Goal: Task Accomplishment & Management: Manage account settings

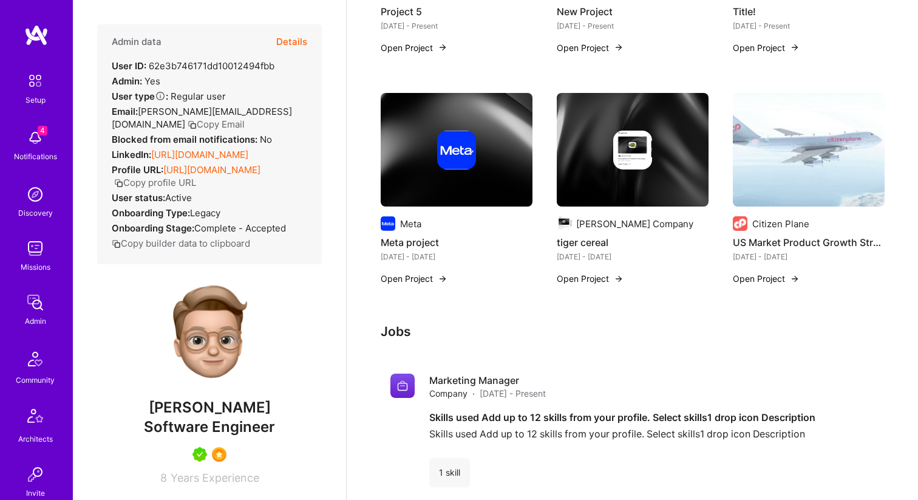
scroll to position [662, 0]
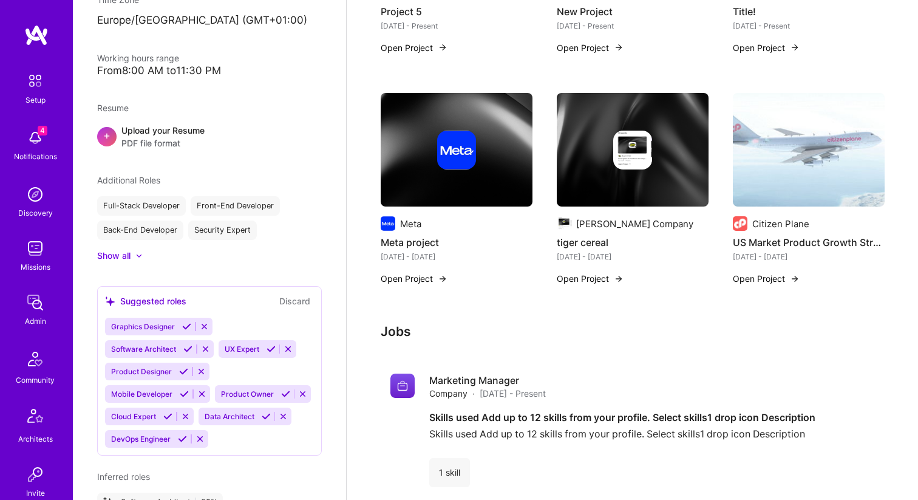
click at [40, 245] on img at bounding box center [35, 248] width 24 height 24
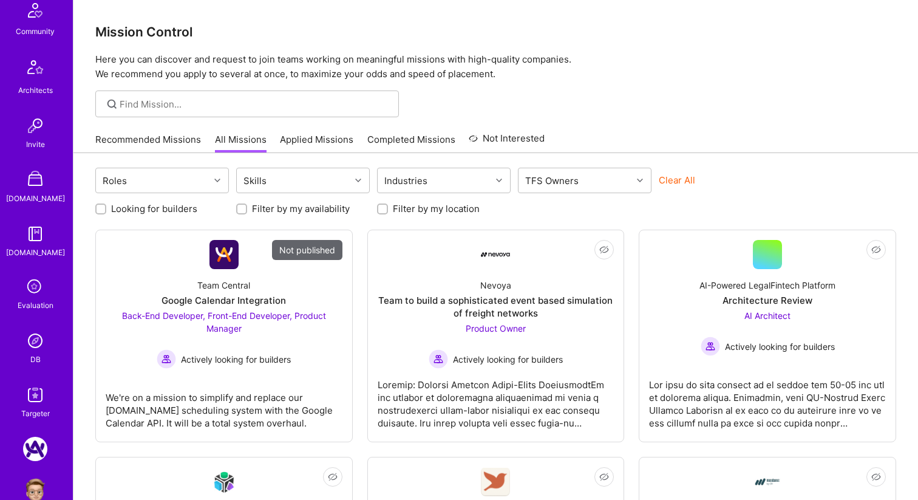
scroll to position [375, 0]
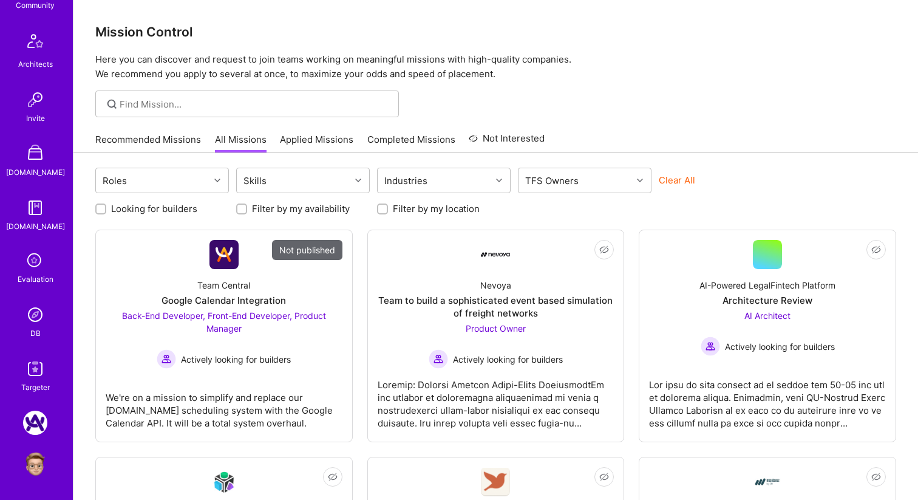
click at [34, 467] on img at bounding box center [35, 464] width 24 height 24
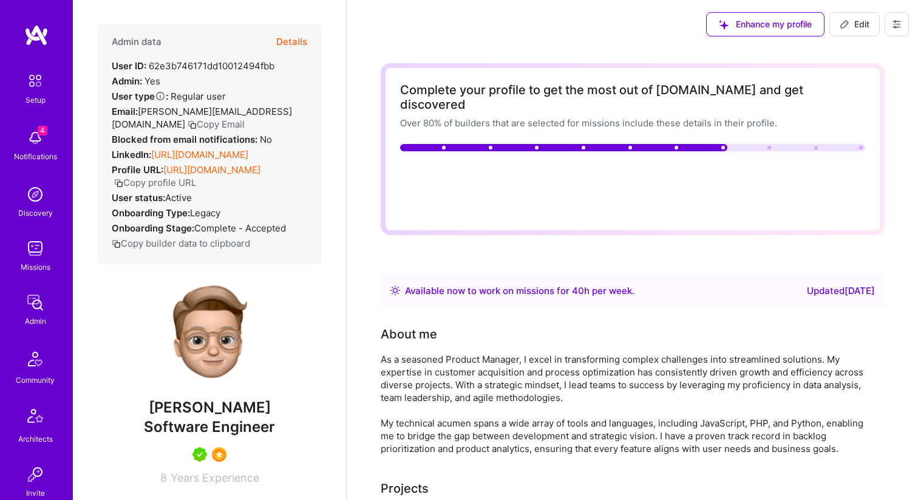
scroll to position [375, 0]
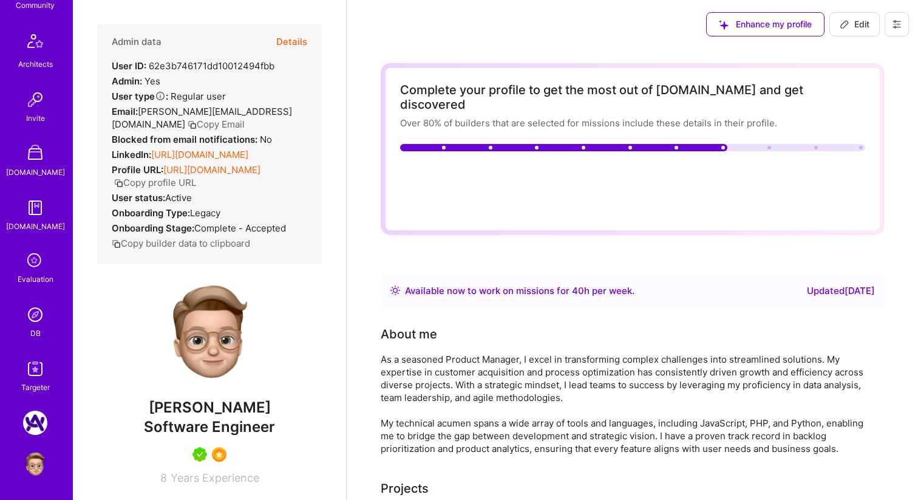
click at [36, 305] on img at bounding box center [35, 314] width 24 height 24
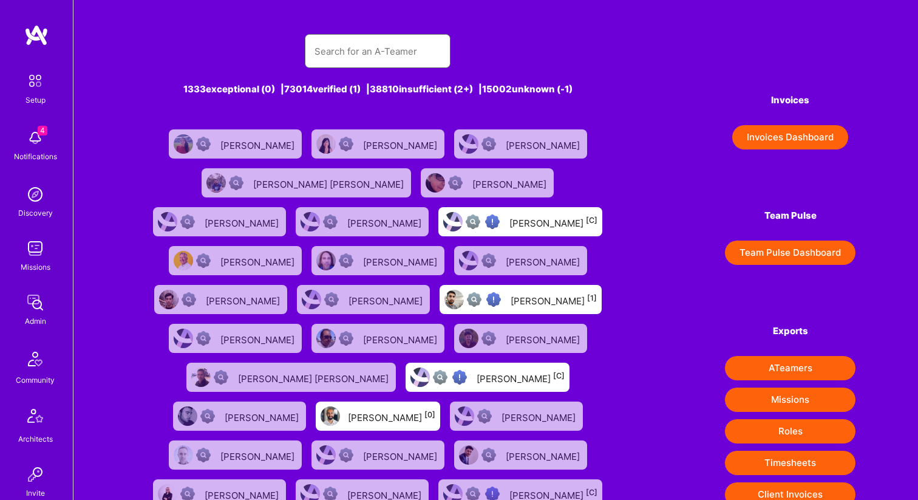
click at [387, 47] on input "text" at bounding box center [378, 51] width 126 height 31
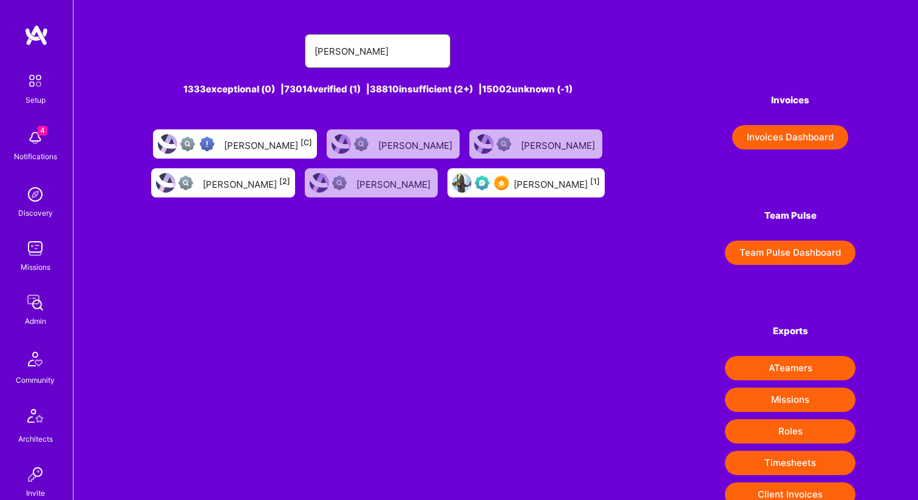
click at [390, 47] on input "[PERSON_NAME]" at bounding box center [378, 51] width 126 height 31
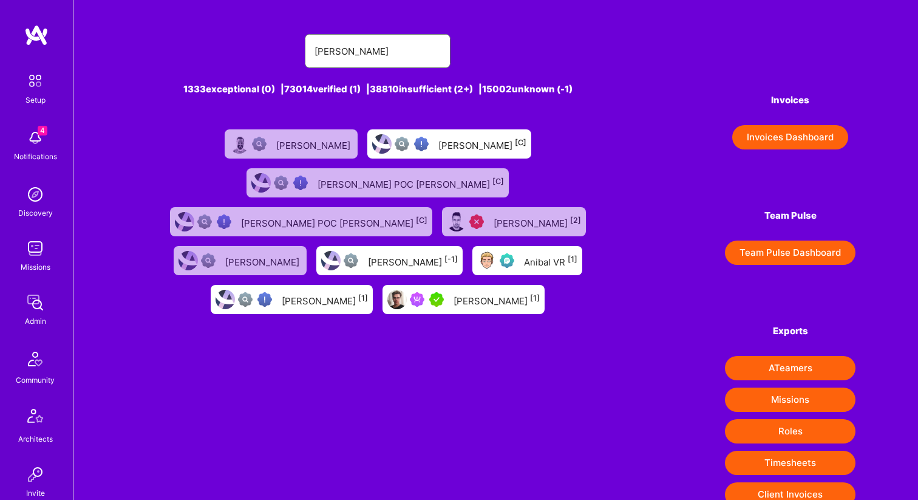
type input "[PERSON_NAME]"
click at [454, 291] on div "[PERSON_NAME] [1]" at bounding box center [497, 299] width 86 height 16
click at [524, 253] on div "Anibal VR [1]" at bounding box center [550, 261] width 53 height 16
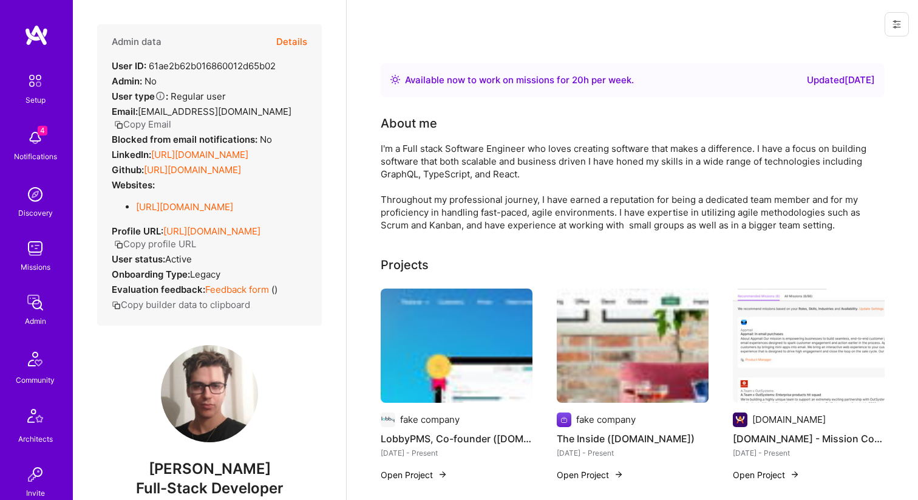
click at [900, 32] on button at bounding box center [897, 24] width 24 height 24
click at [882, 50] on button "Login as Anibal" at bounding box center [845, 51] width 128 height 31
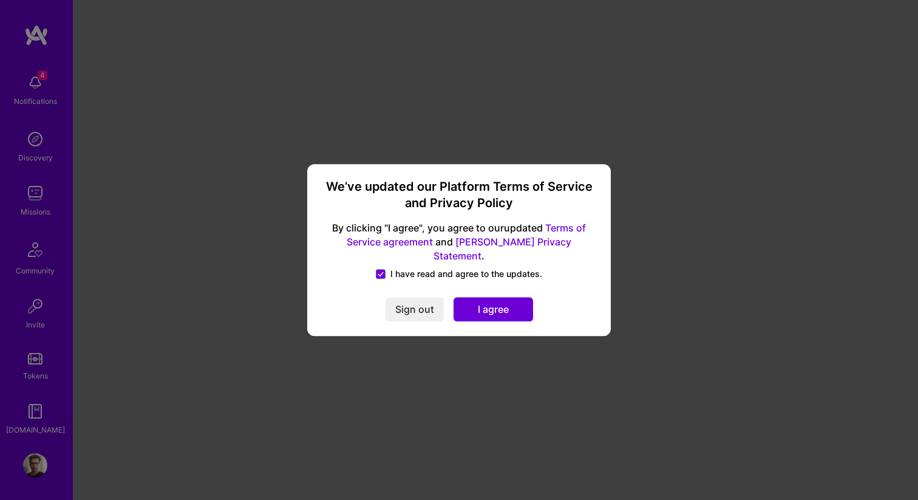
click at [466, 297] on button "I agree" at bounding box center [494, 309] width 80 height 24
